Goal: Task Accomplishment & Management: Manage account settings

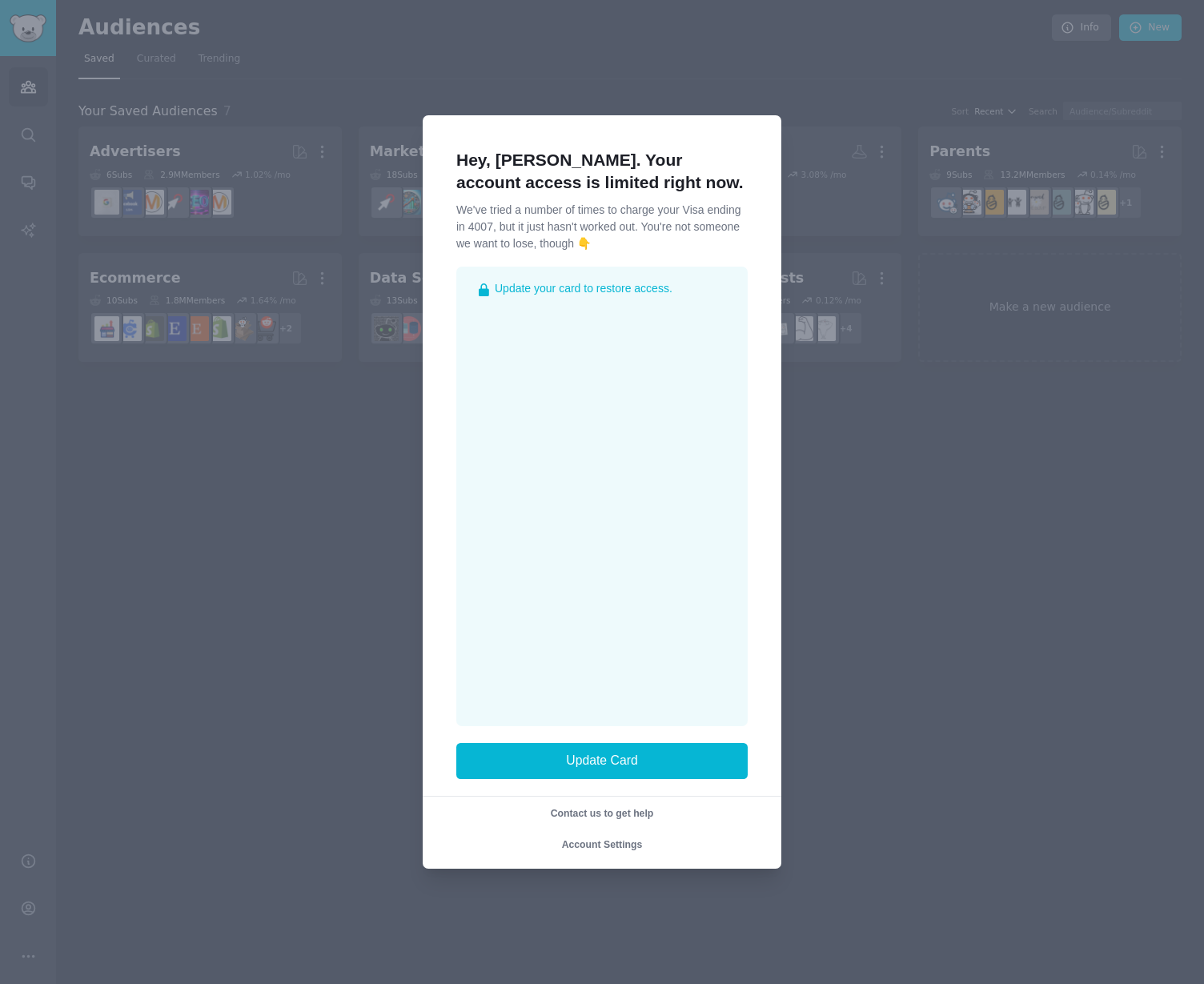
click at [604, 845] on span "Account Settings" at bounding box center [602, 844] width 80 height 12
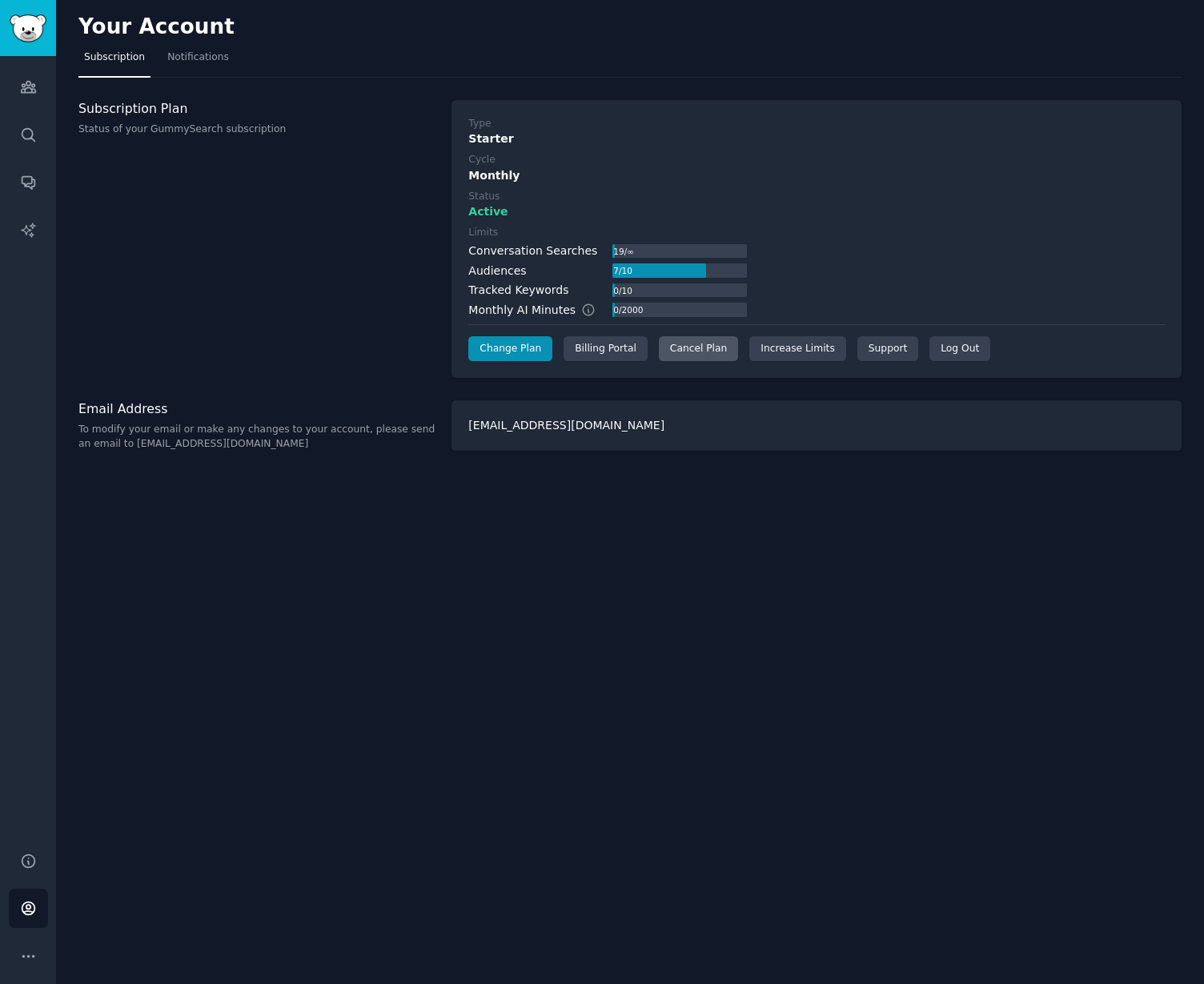
click at [677, 348] on div "Cancel Plan" at bounding box center [699, 349] width 79 height 25
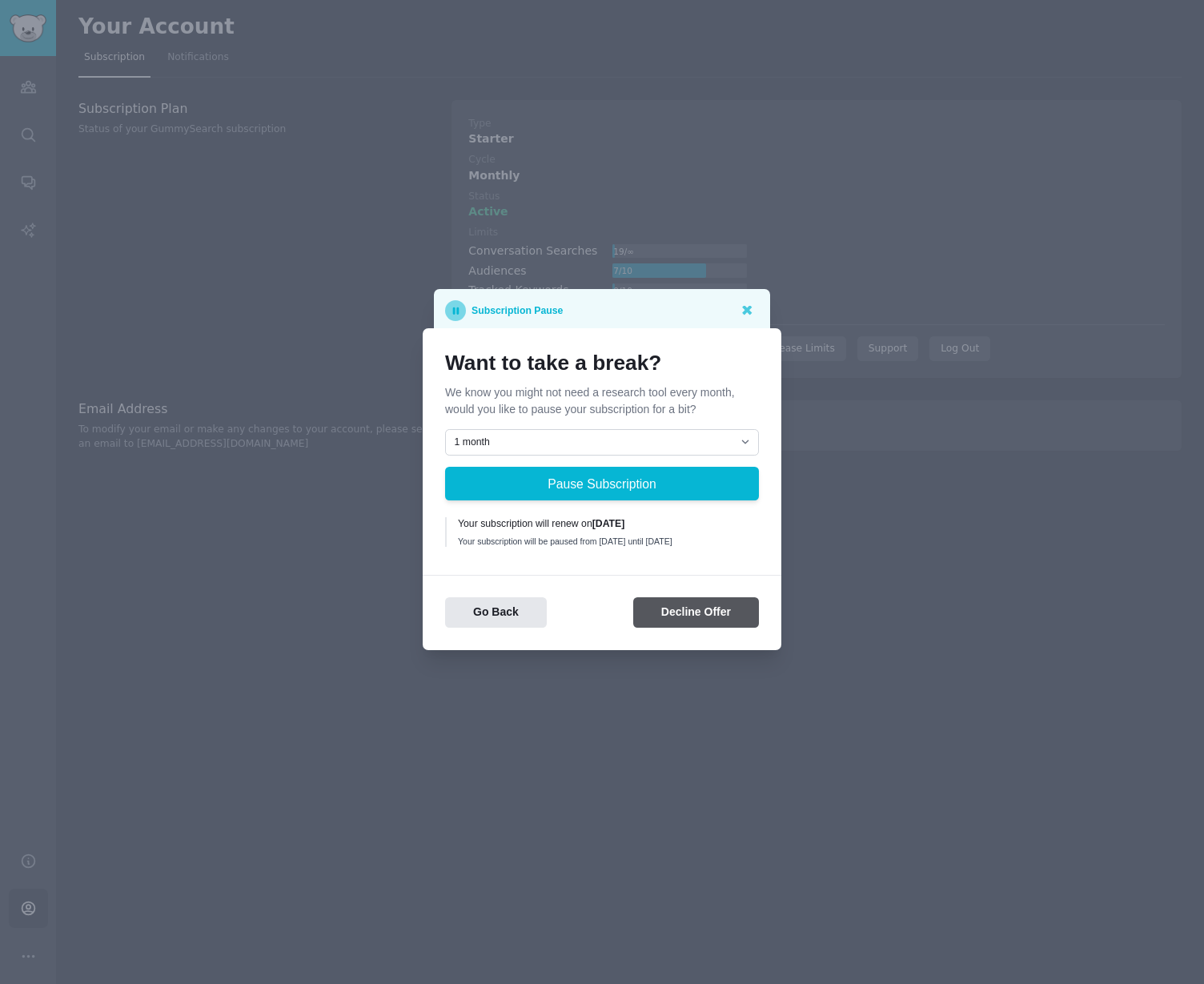
click at [666, 618] on button "Decline Offer" at bounding box center [696, 613] width 126 height 31
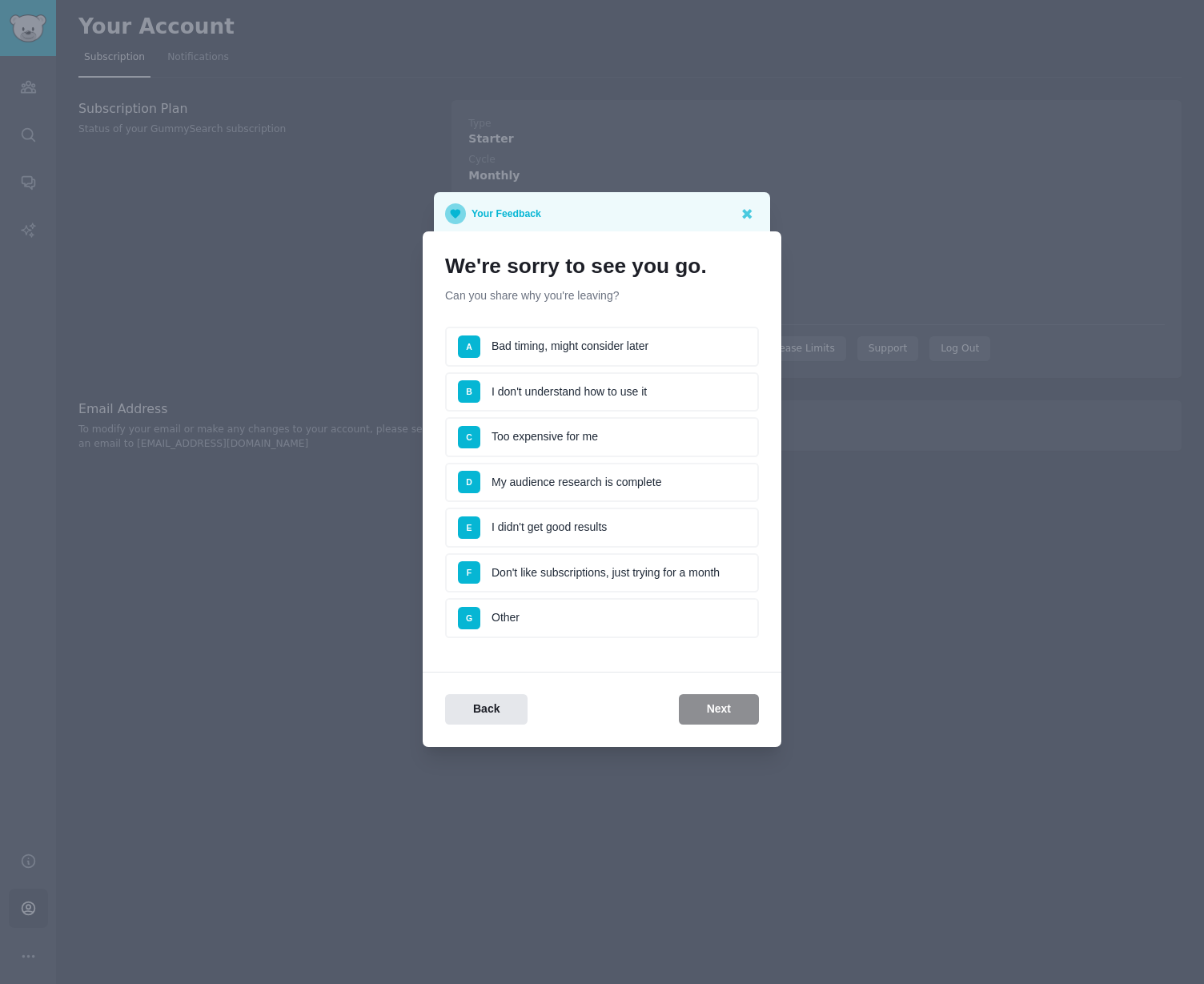
click at [640, 620] on li "G Other" at bounding box center [602, 618] width 314 height 40
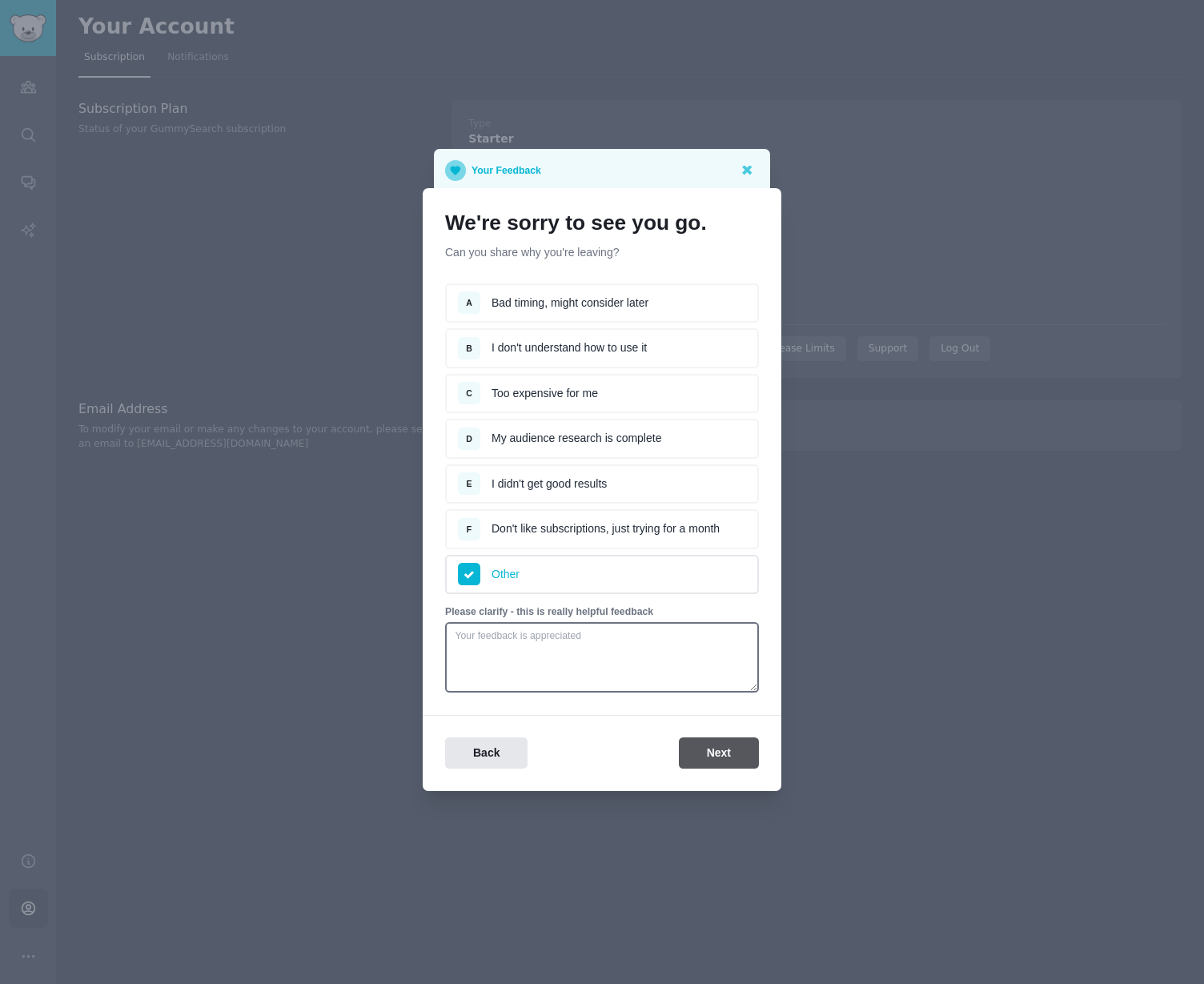
click at [723, 764] on button "Next" at bounding box center [718, 752] width 80 height 31
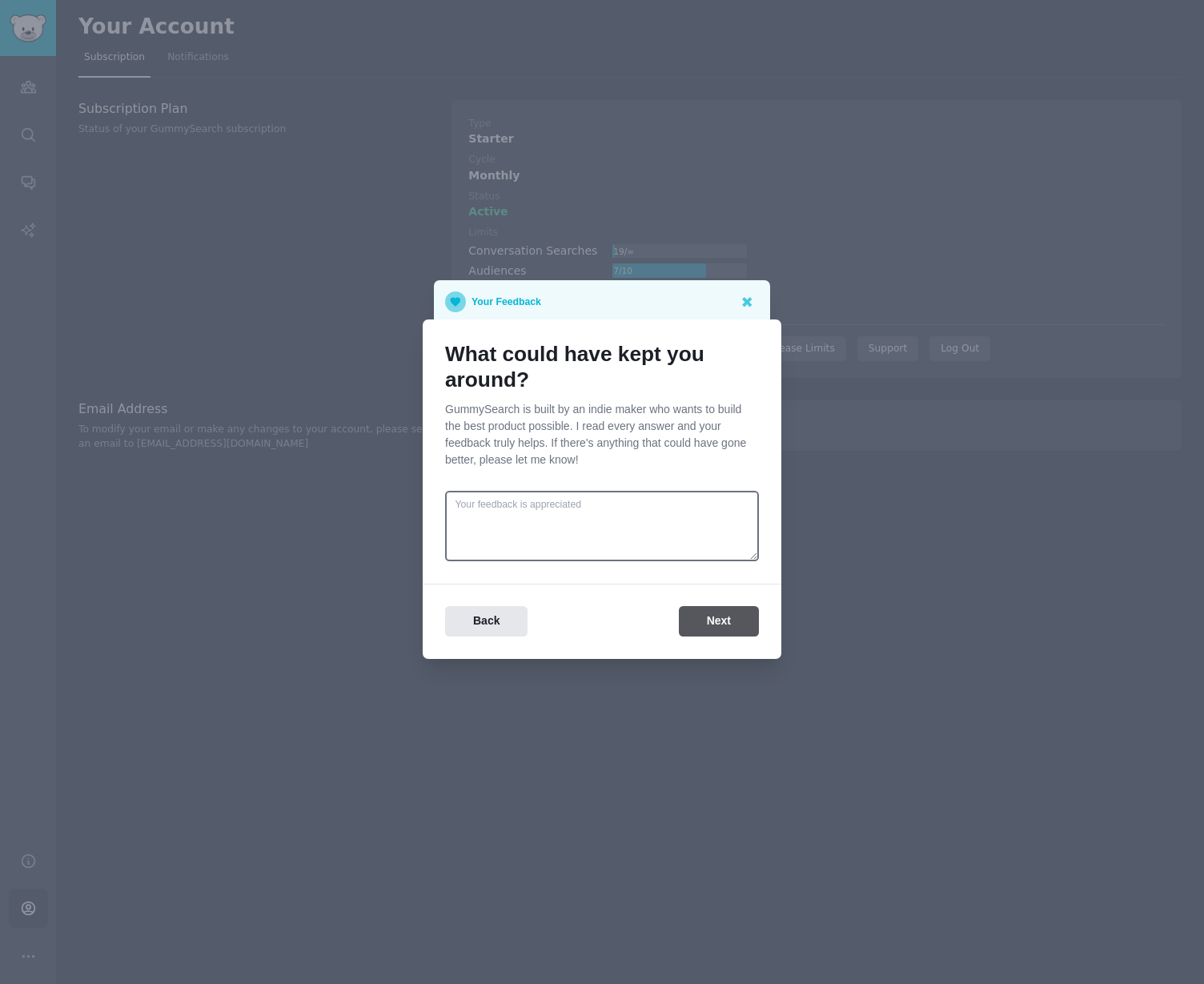
click at [736, 623] on button "Next" at bounding box center [718, 621] width 80 height 31
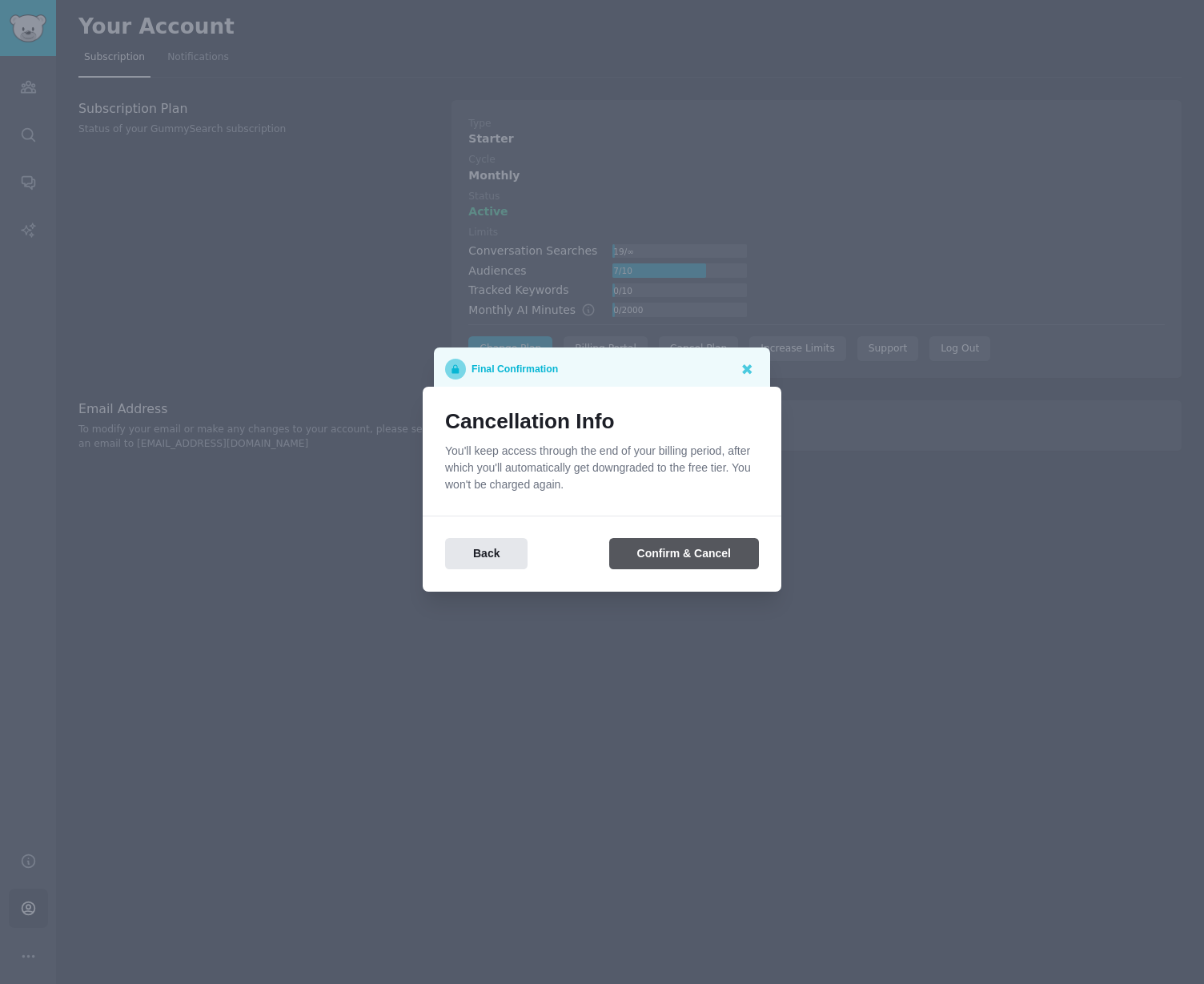
click at [709, 556] on button "Confirm & Cancel" at bounding box center [683, 554] width 149 height 31
